Goal: Navigation & Orientation: Find specific page/section

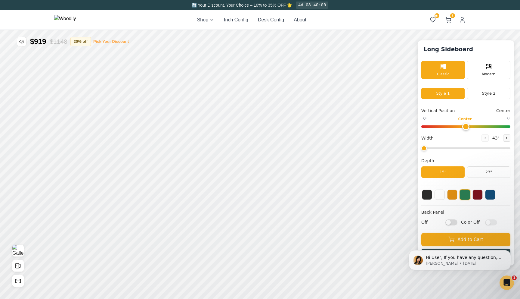
click at [102, 41] on button "Pick Your Discount" at bounding box center [111, 42] width 36 height 6
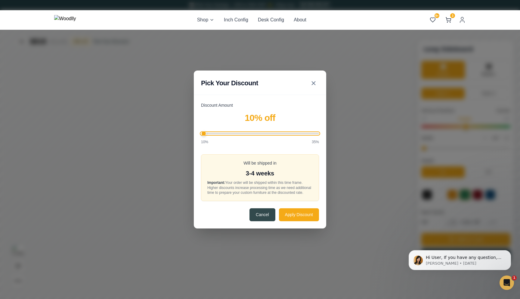
drag, startPoint x: 250, startPoint y: 131, endPoint x: 198, endPoint y: 140, distance: 52.3
type input "10"
click at [201, 134] on input "Discount Amount" at bounding box center [260, 133] width 118 height 2
click at [316, 81] on icon at bounding box center [313, 82] width 7 height 7
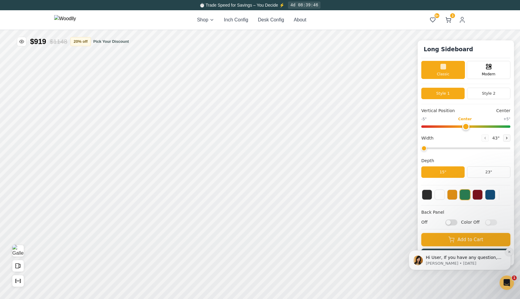
click at [509, 252] on icon "Dismiss notification" at bounding box center [509, 252] width 2 height 2
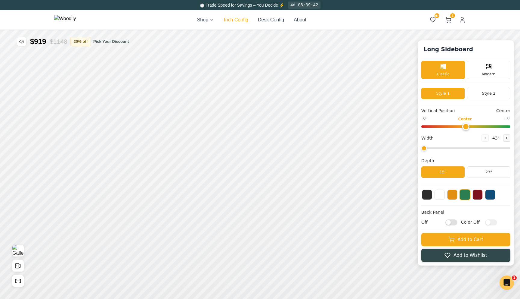
click at [240, 21] on button "Inch Config" at bounding box center [236, 19] width 24 height 7
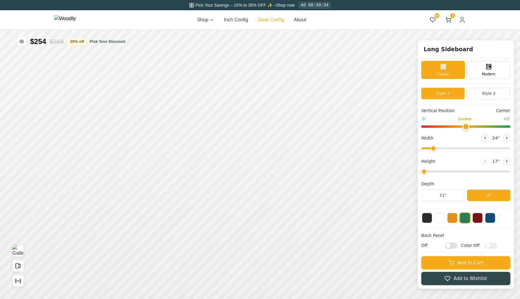
click at [271, 20] on button "Desk Config" at bounding box center [271, 19] width 26 height 7
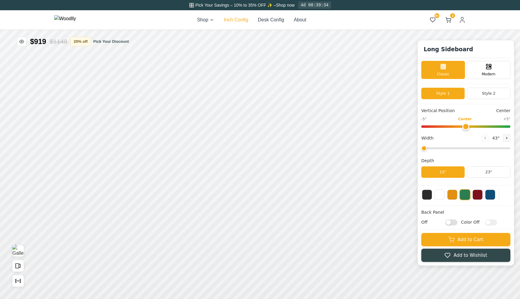
click at [248, 19] on button "Inch Config" at bounding box center [236, 19] width 24 height 7
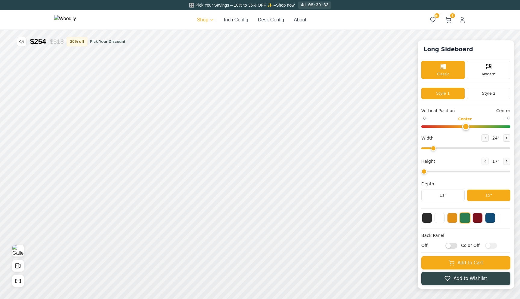
click at [213, 0] on html "🎛️ Pick Your Savings – 10% to 35% OFF ✨ – Shop now 4d 08:39:33 Shop Inch Config…" at bounding box center [260, 0] width 520 height 0
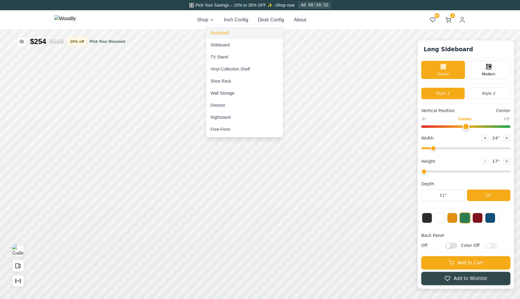
click at [218, 33] on div "Bookshelf" at bounding box center [220, 33] width 18 height 6
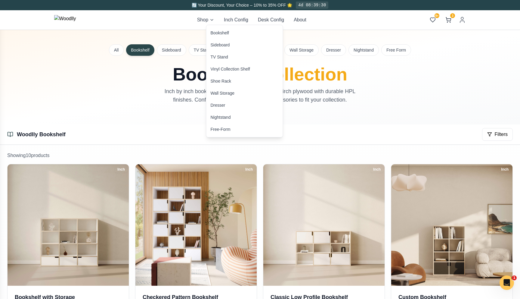
click at [223, 136] on div "Bookshelf Sideboard TV Stand Vinyl Collection Shelf Shoe Rack Wall Storage Dres…" at bounding box center [245, 81] width 76 height 112
click at [221, 129] on div "Free-Form" at bounding box center [221, 129] width 20 height 6
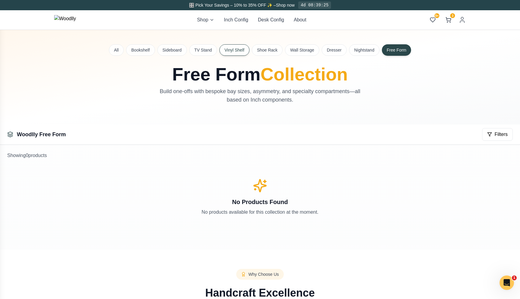
click at [235, 50] on button "Vinyl Shelf" at bounding box center [235, 49] width 30 height 11
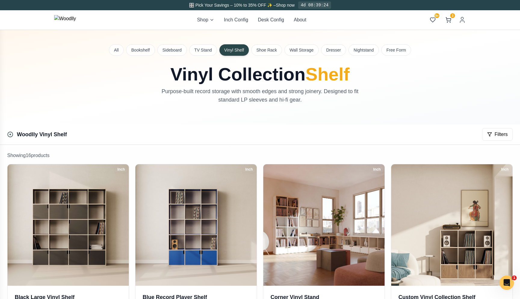
click at [76, 23] on img at bounding box center [65, 20] width 22 height 10
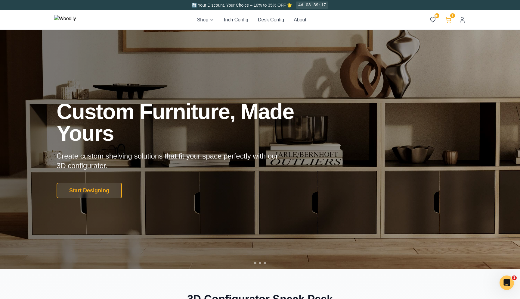
click at [450, 19] on icon at bounding box center [449, 20] width 6 height 6
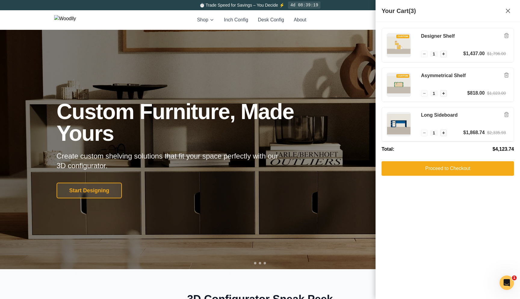
click at [362, 16] on div "Shop Inch Config Desk Config About 9+ 3 9+ 3" at bounding box center [260, 19] width 412 height 19
